Goal: Task Accomplishment & Management: Complete application form

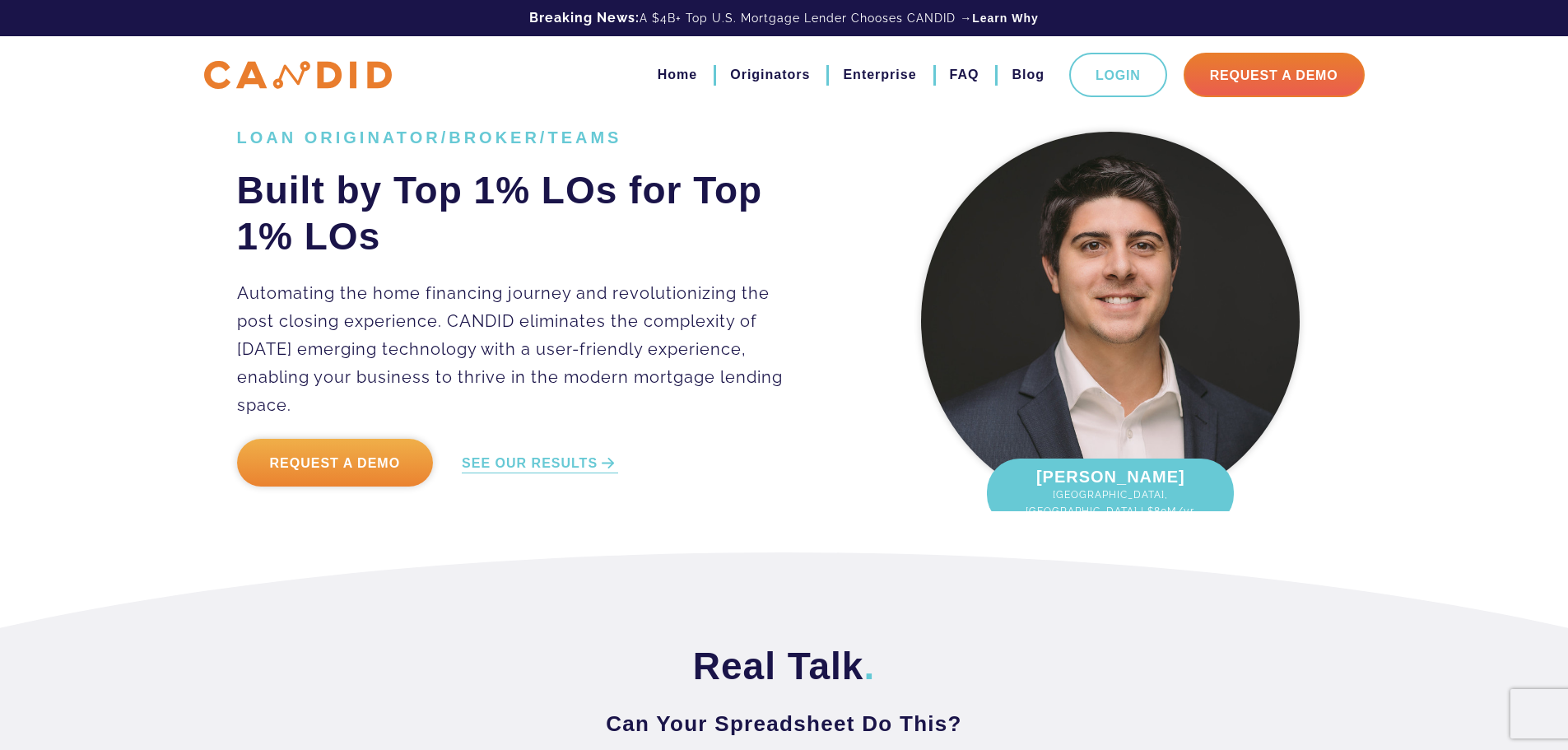
click at [295, 453] on link "Request a Demo" at bounding box center [335, 463] width 197 height 48
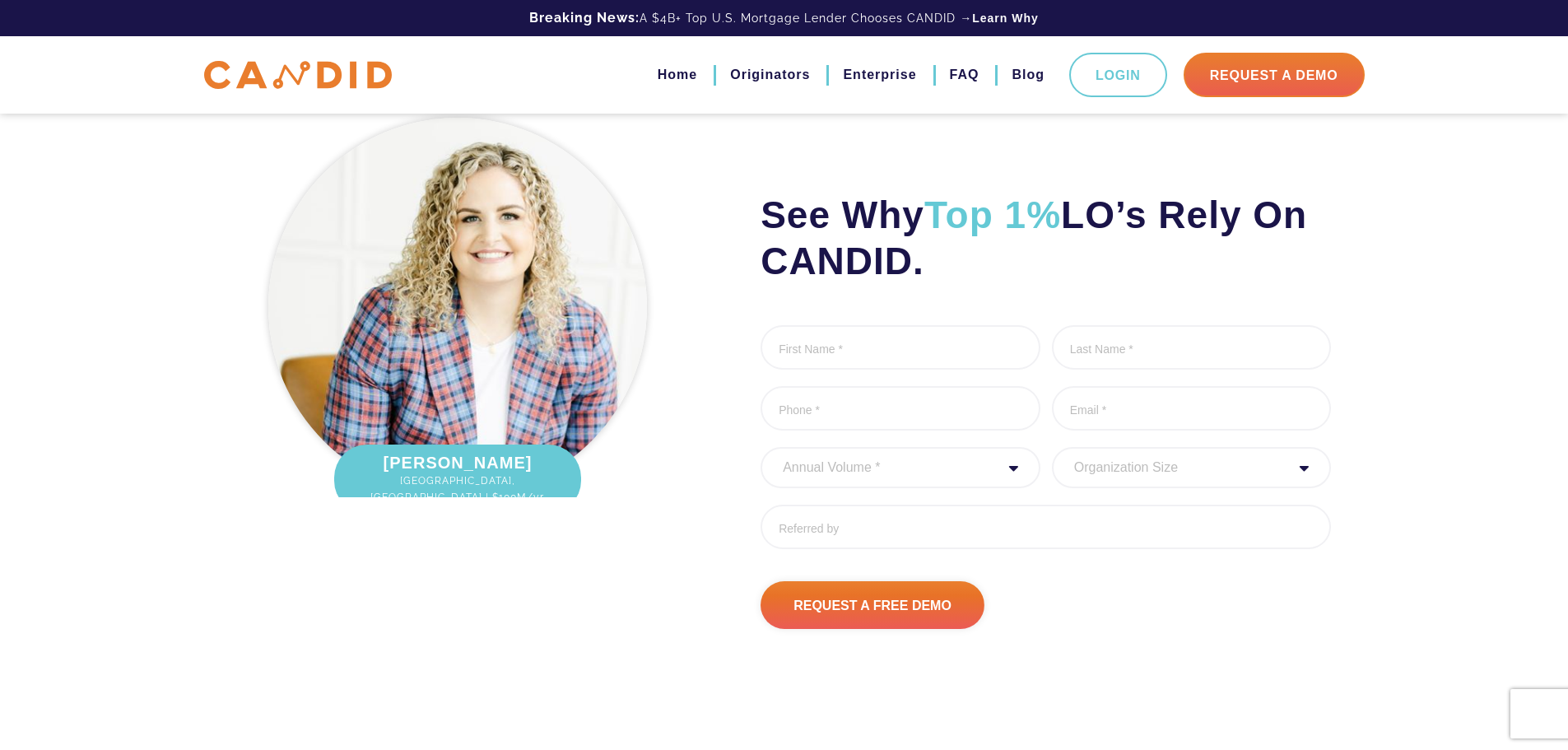
scroll to position [5273, 0]
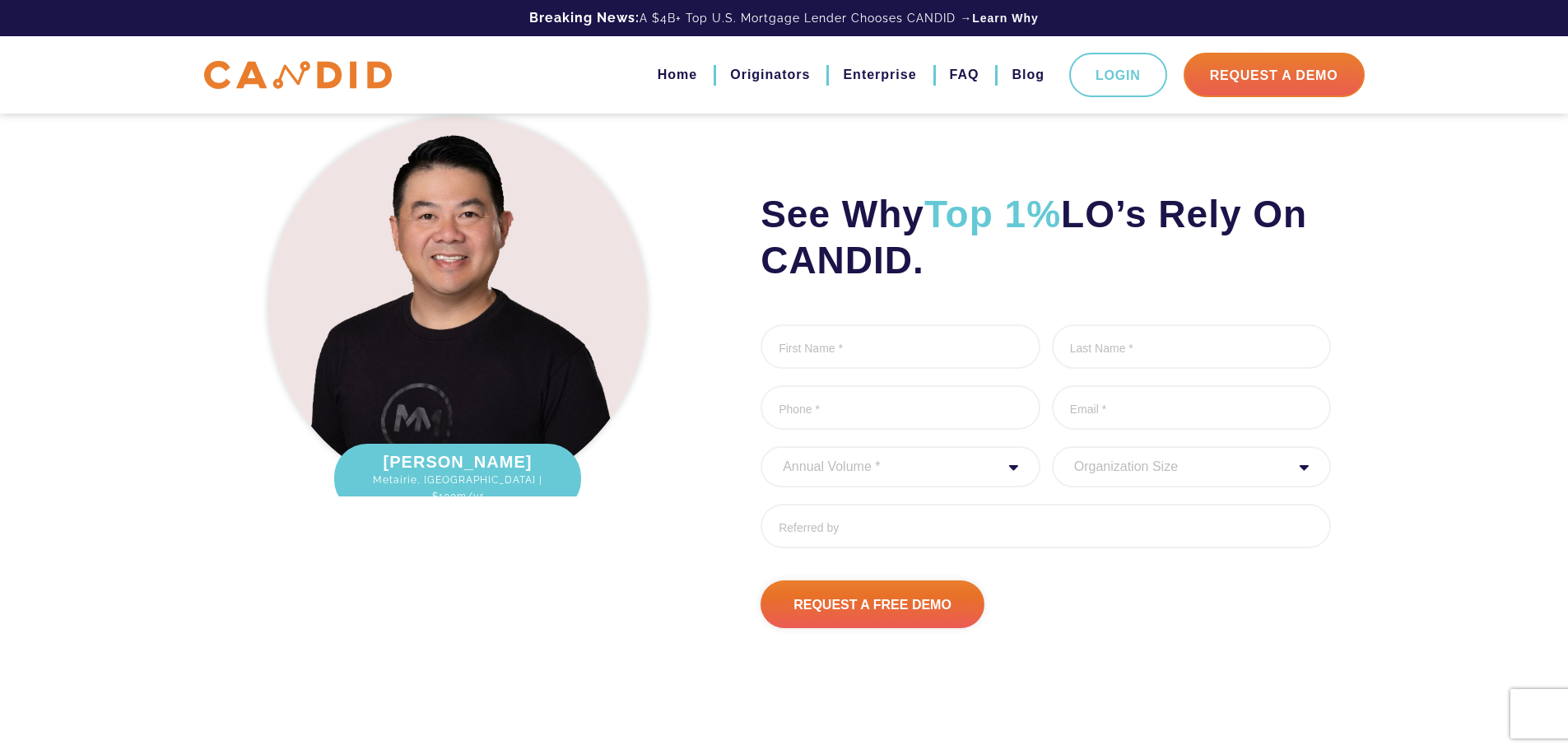
click at [894, 487] on select "Annual Volume * 0 to 25M 25M to 50M 50M to 75M 75M to 100M 100M to 150M 150M to…" at bounding box center [900, 467] width 280 height 41
click at [573, 610] on div "[PERSON_NAME] [GEOGRAPHIC_DATA], [GEOGRAPHIC_DATA] | $1B lifetime fundings [PER…" at bounding box center [458, 368] width 467 height 519
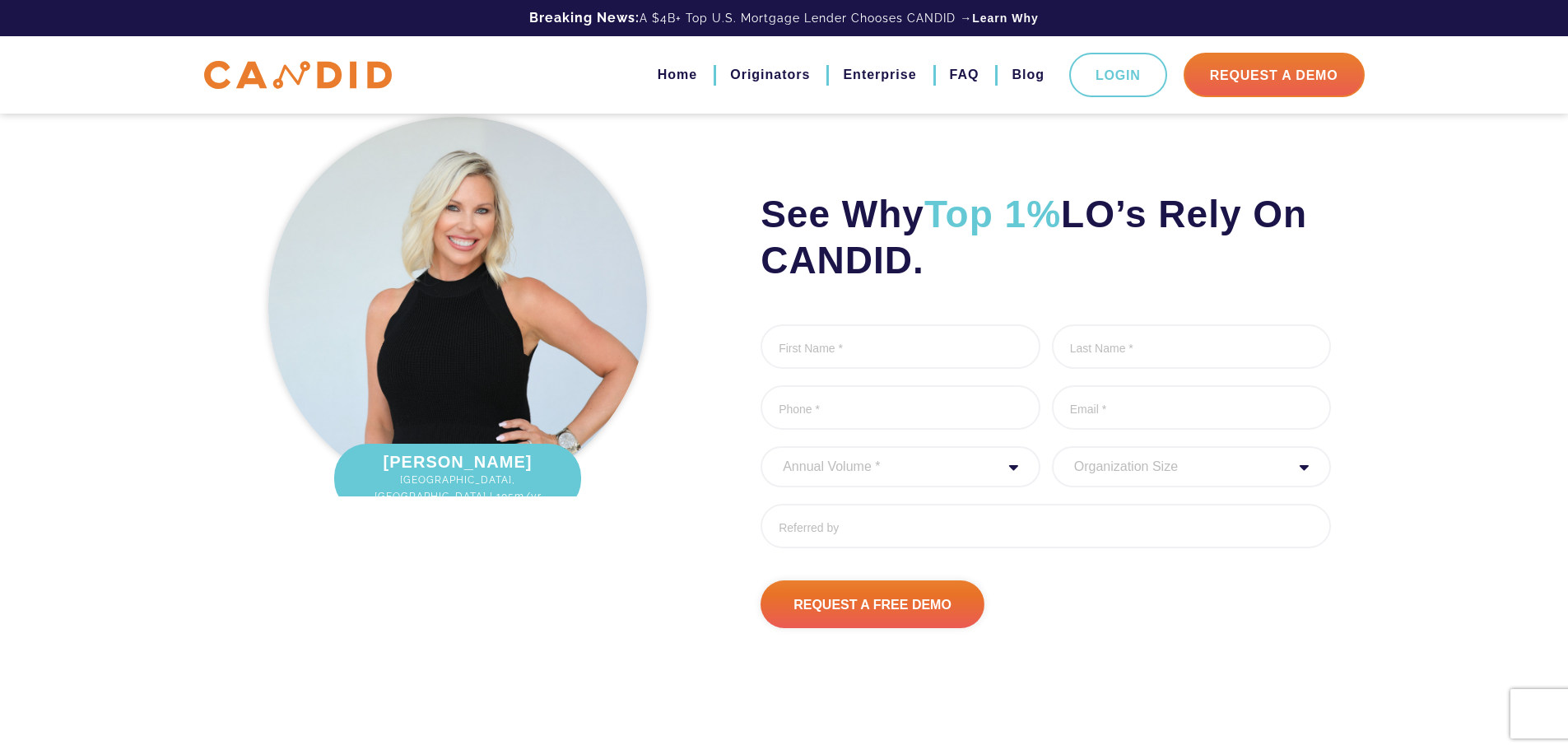
click at [1101, 487] on select "Organization Size 1 - 10 11 - 50 51 - 100 101 - 200 201 - 300 300 - 500 501+" at bounding box center [1192, 467] width 280 height 41
click at [1098, 487] on select "Organization Size 1 - 10 11 - 50 51 - 100 101 - 200 201 - 300 300 - 500 501+" at bounding box center [1192, 467] width 280 height 41
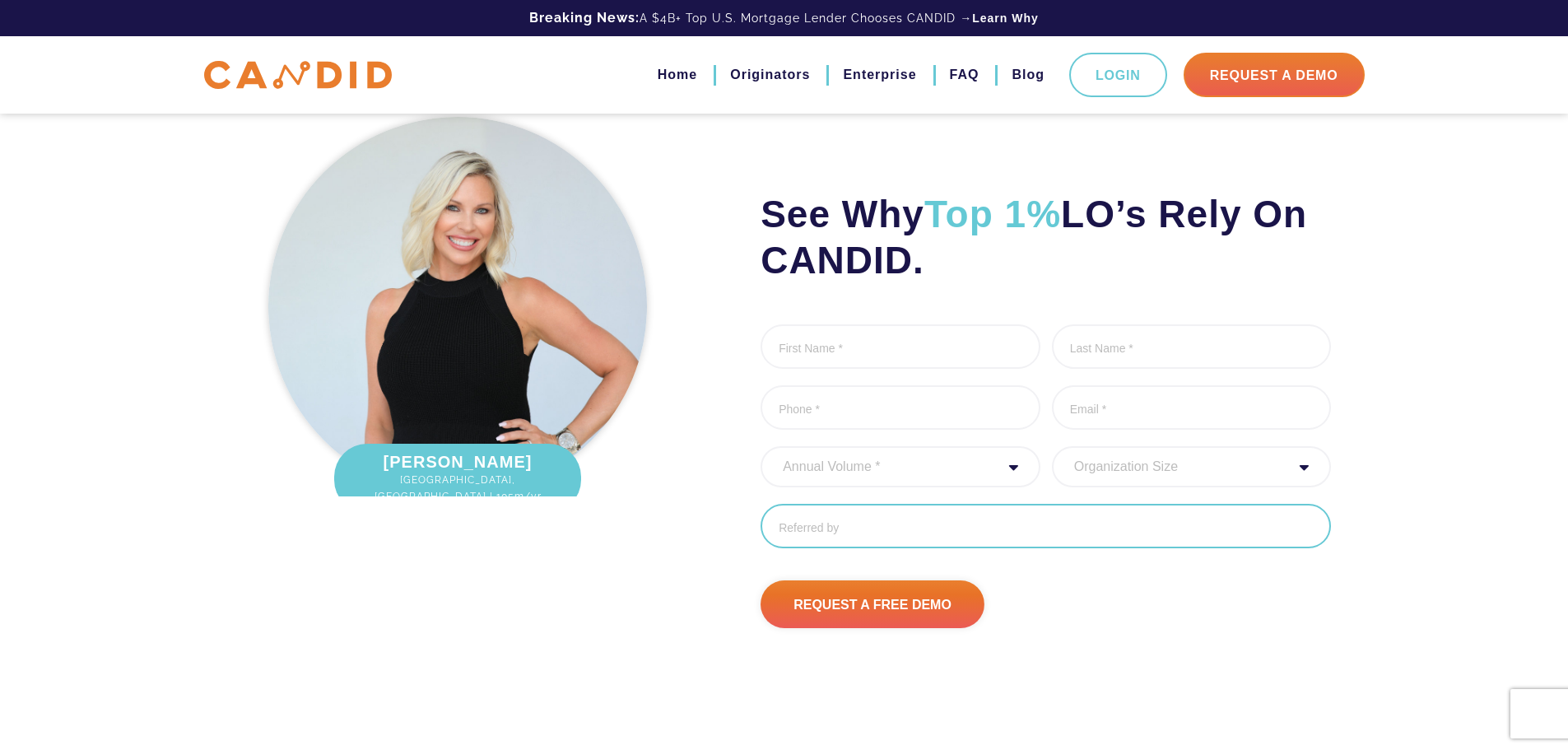
click at [792, 549] on input "Referred By" at bounding box center [1045, 526] width 571 height 45
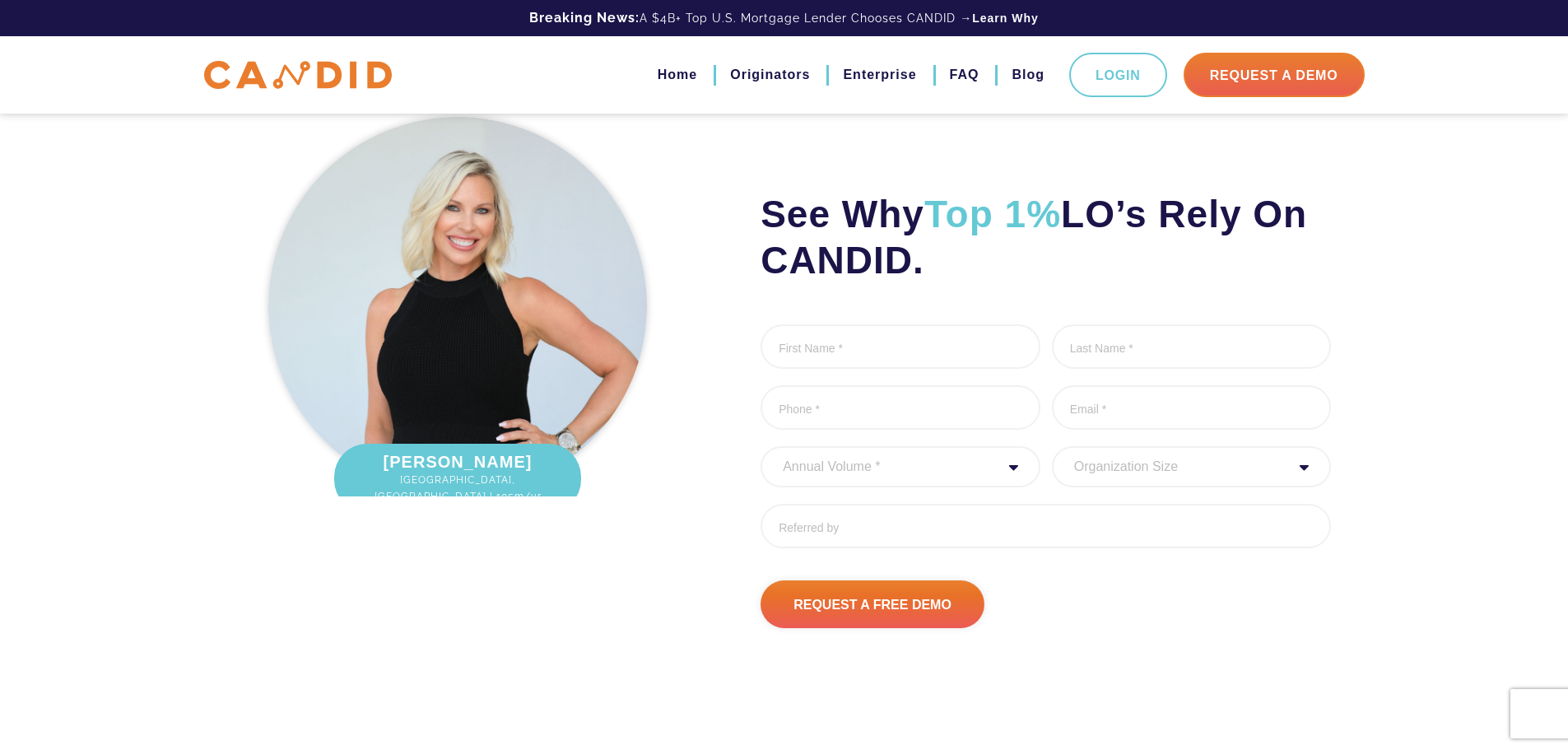
click at [711, 628] on div "See Why Top 1% LO’s Rely On CANDID. First Name * 0 of 1000 max characters Last …" at bounding box center [1017, 368] width 653 height 519
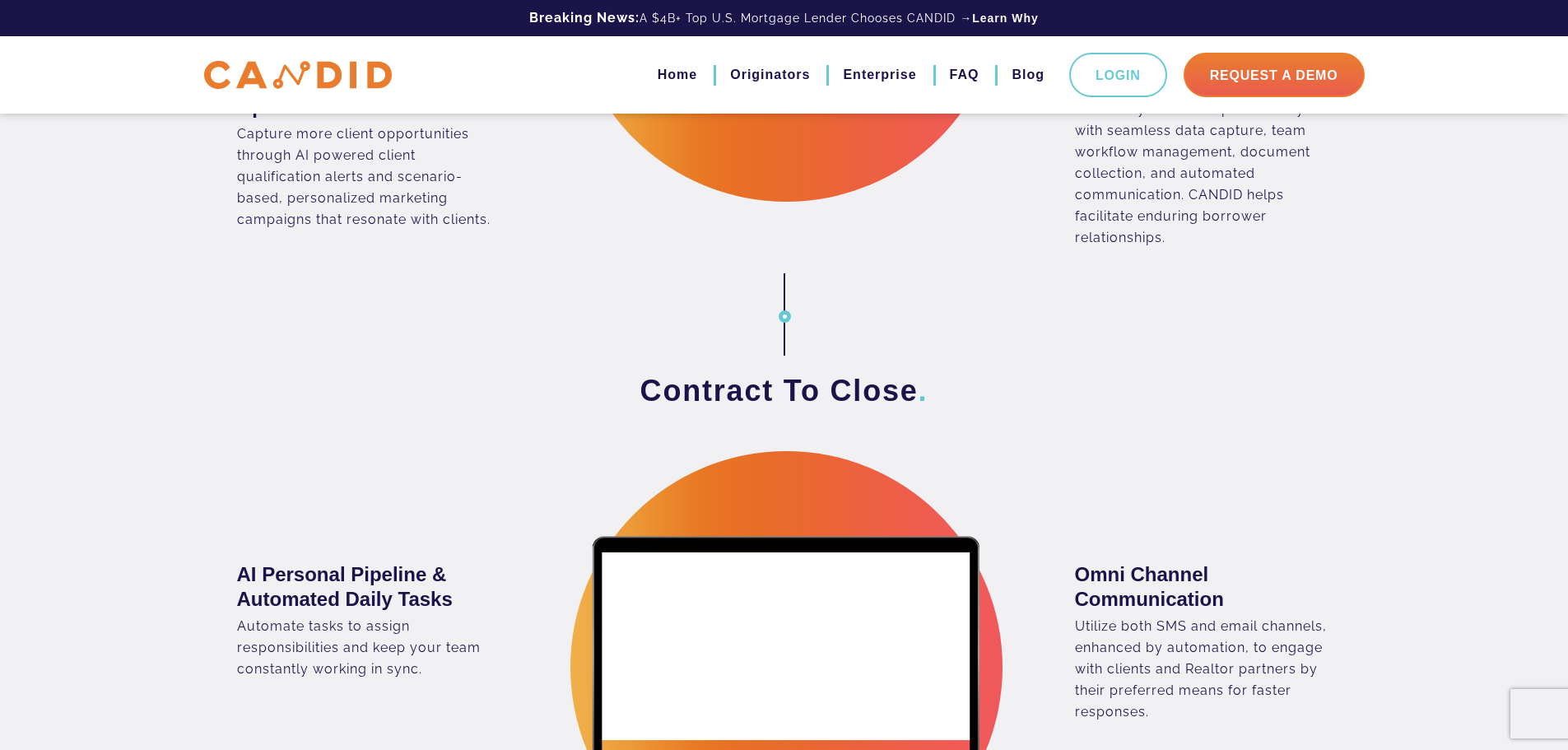
scroll to position [78, 0]
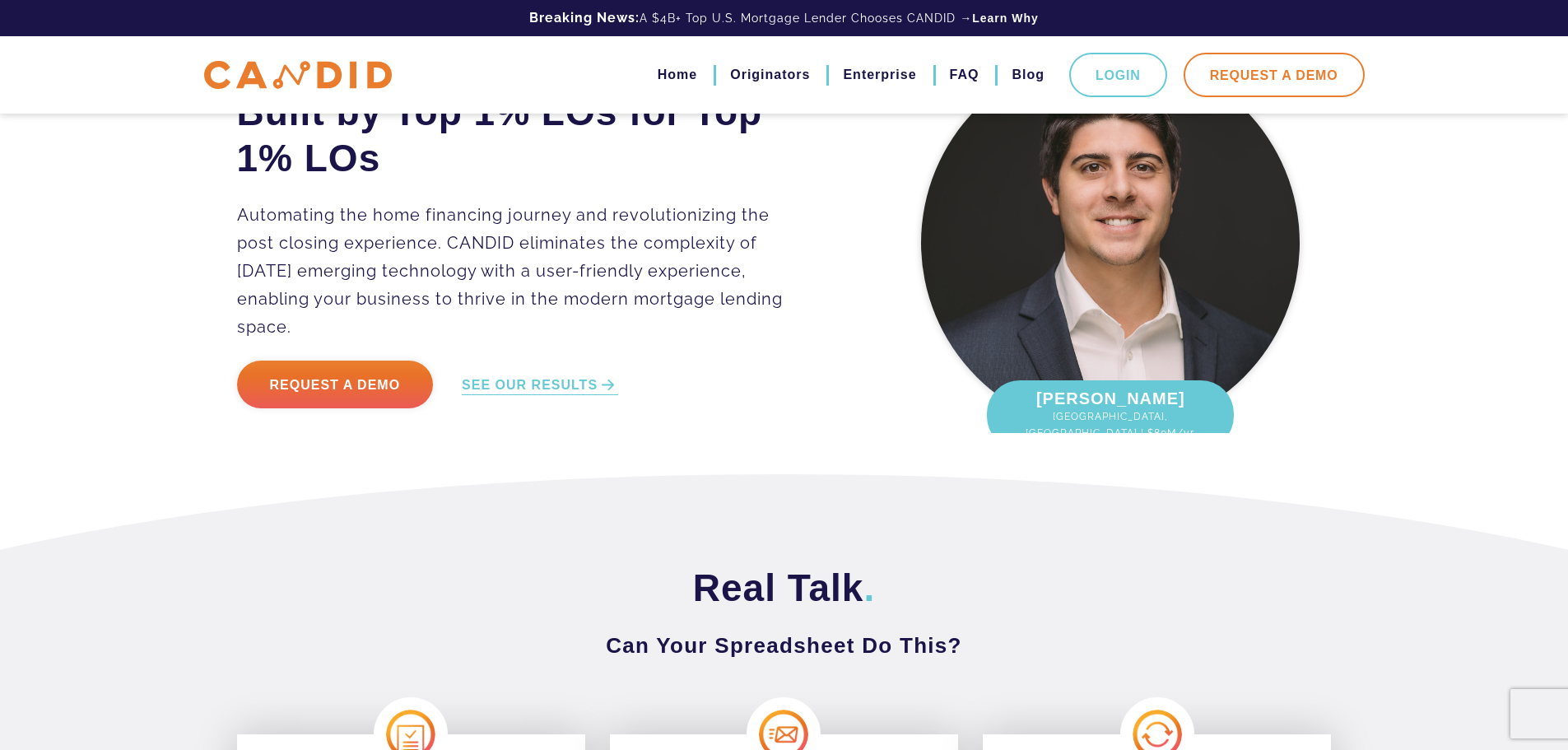
click at [1258, 77] on link "Request A Demo" at bounding box center [1274, 75] width 181 height 45
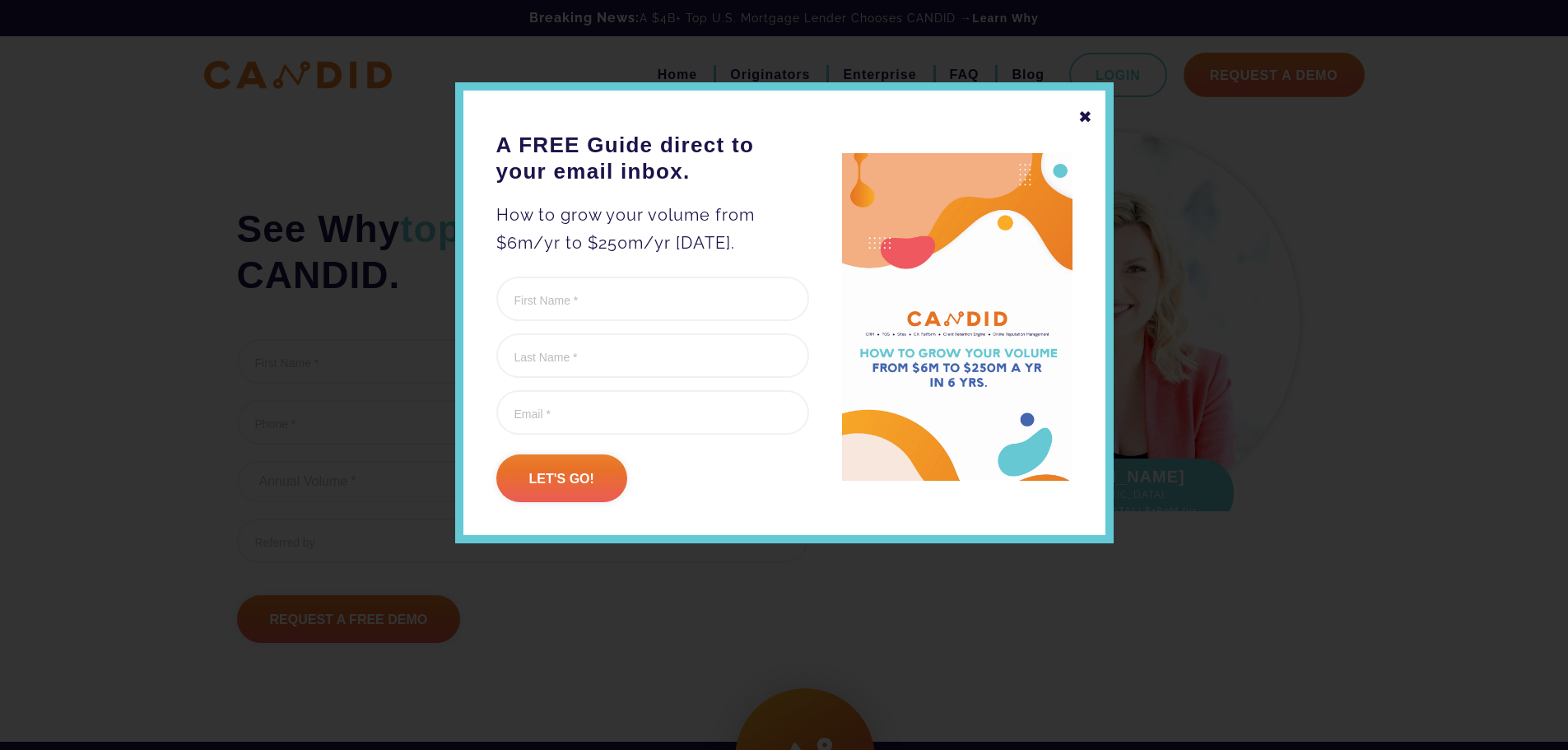
click at [1085, 130] on div "✖" at bounding box center [1085, 117] width 15 height 28
